Goal: Task Accomplishment & Management: Manage account settings

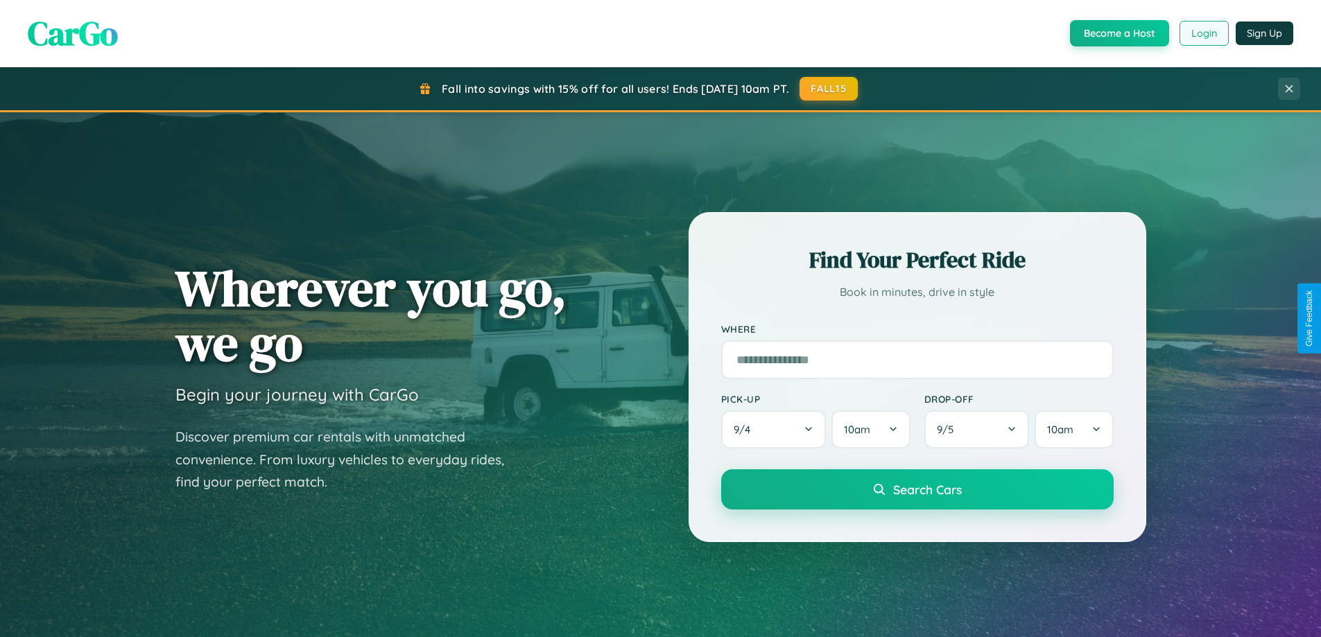
click at [1203, 33] on button "Login" at bounding box center [1204, 33] width 49 height 25
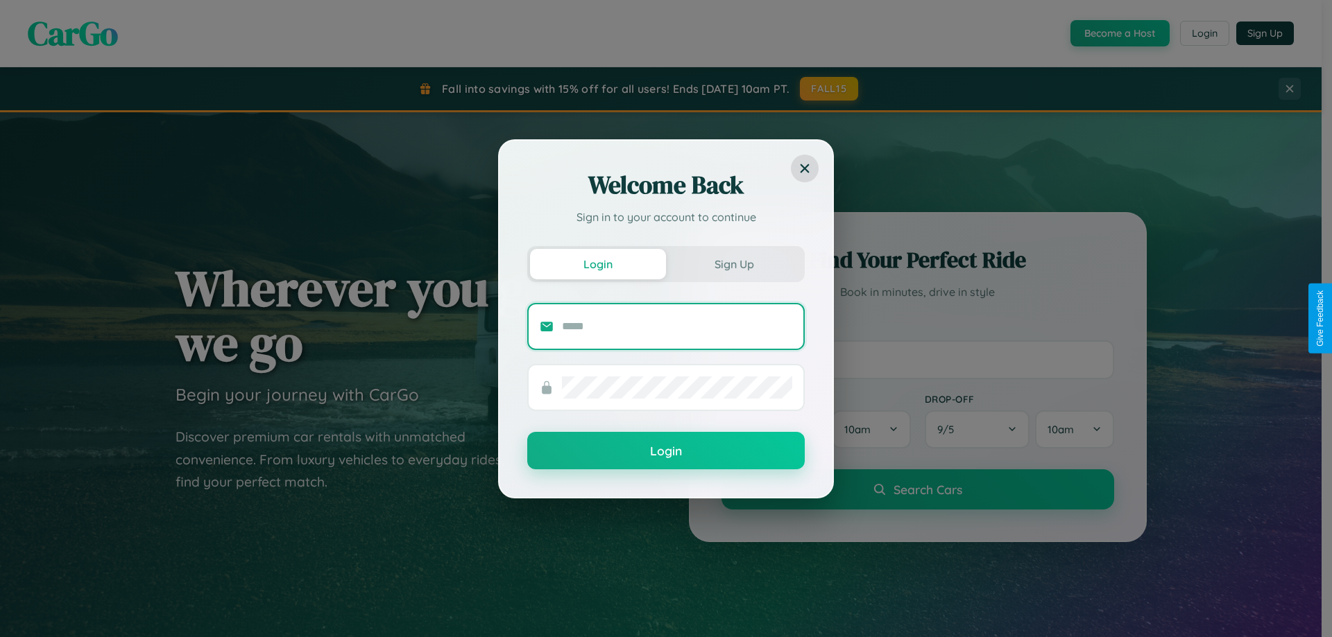
click at [677, 326] on input "text" at bounding box center [677, 327] width 230 height 22
type input "**********"
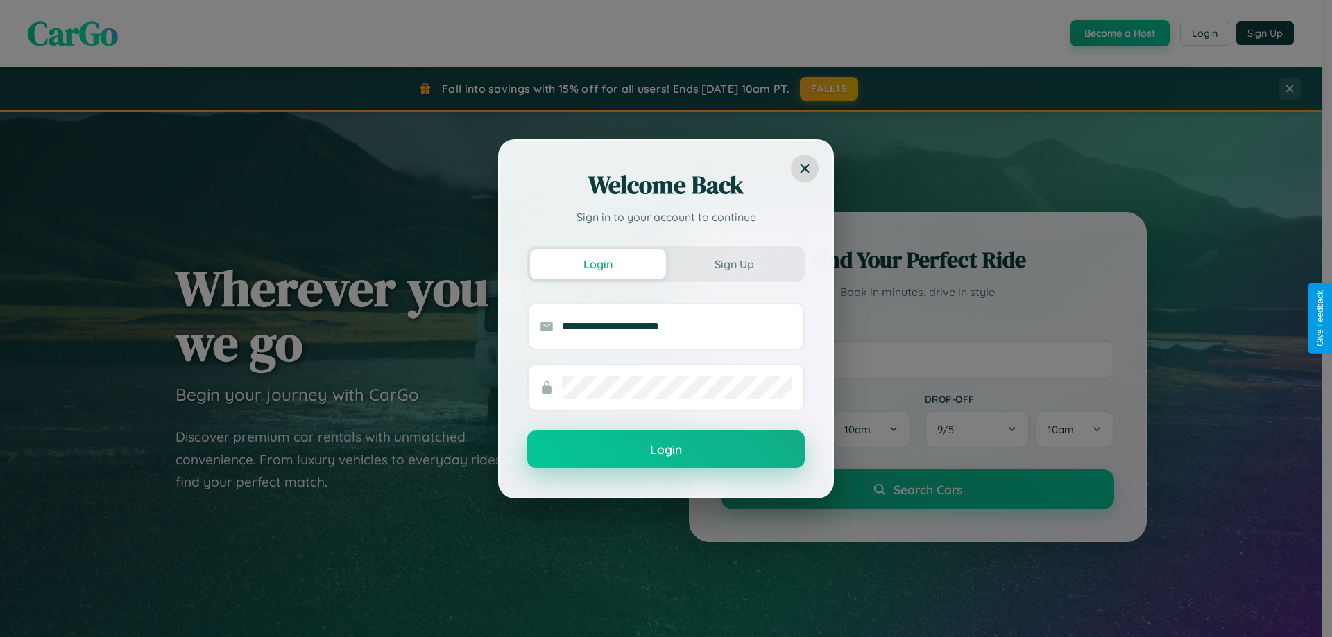
click at [666, 449] on button "Login" at bounding box center [665, 449] width 277 height 37
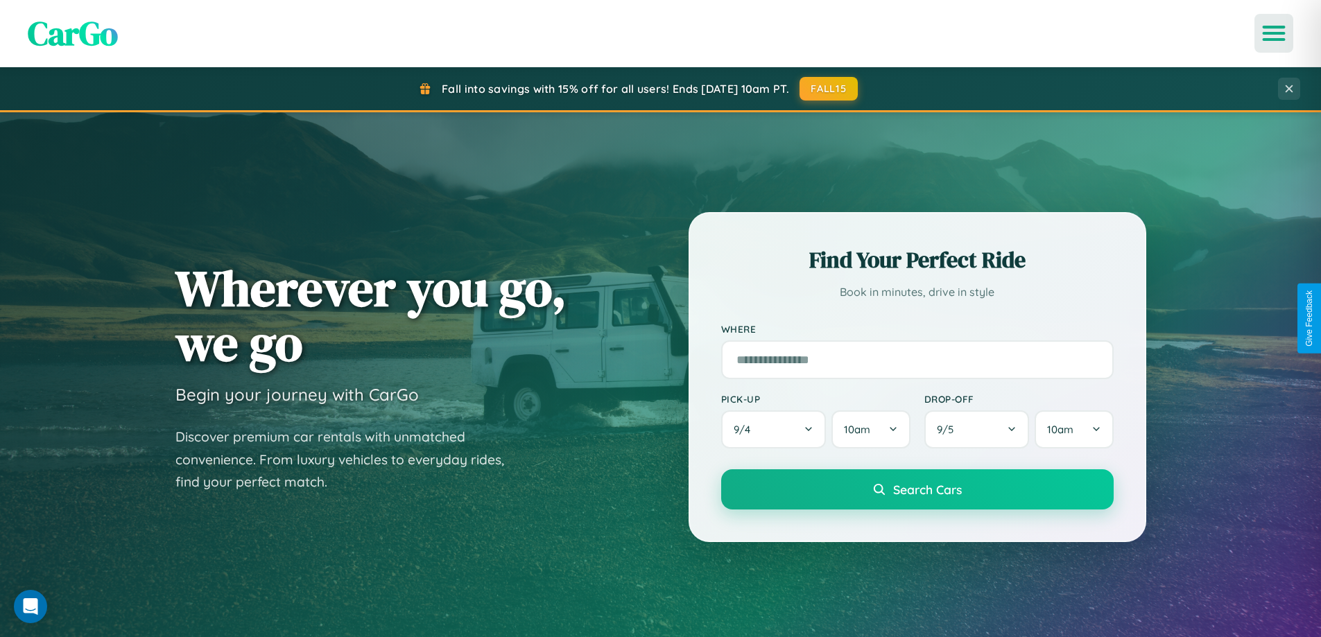
click at [1274, 33] on icon "Open menu" at bounding box center [1274, 33] width 20 height 12
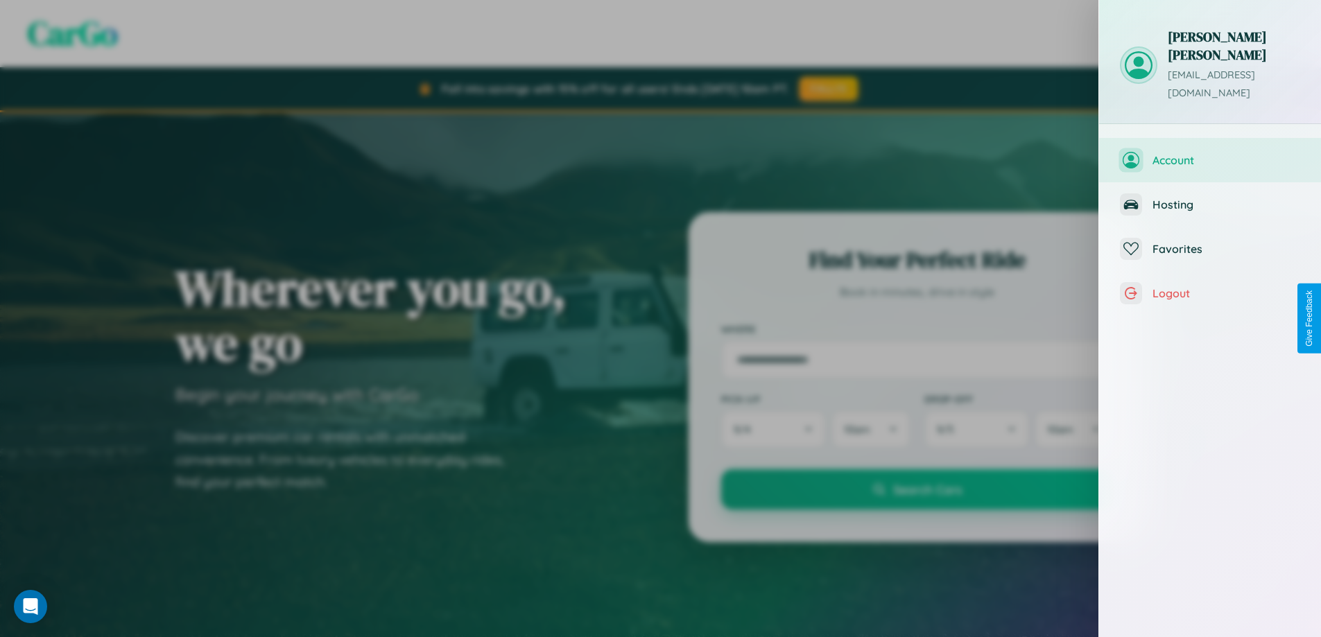
click at [1210, 153] on span "Account" at bounding box center [1227, 160] width 148 height 14
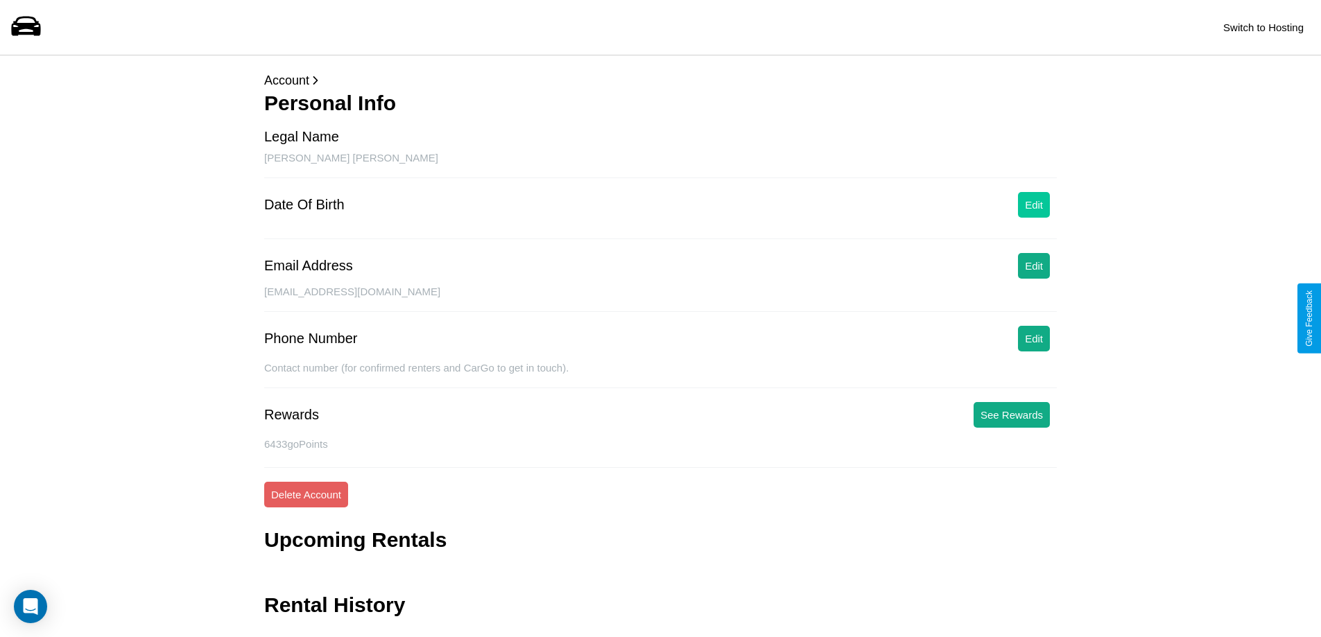
click at [1034, 205] on button "Edit" at bounding box center [1034, 205] width 32 height 26
